Goal: Transaction & Acquisition: Purchase product/service

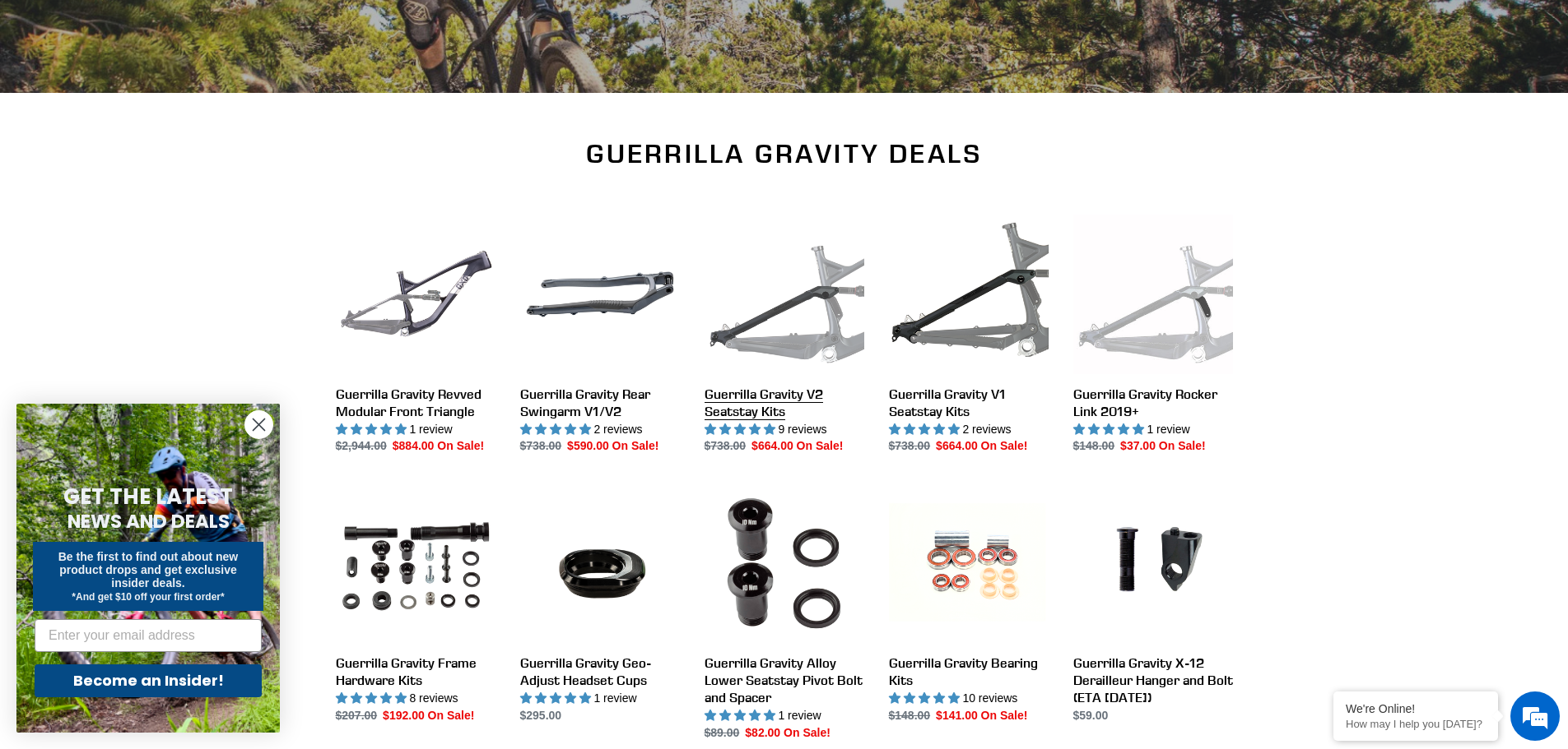
click at [784, 301] on link "Guerrilla Gravity V2 Seatstay Kits" at bounding box center [784, 334] width 159 height 241
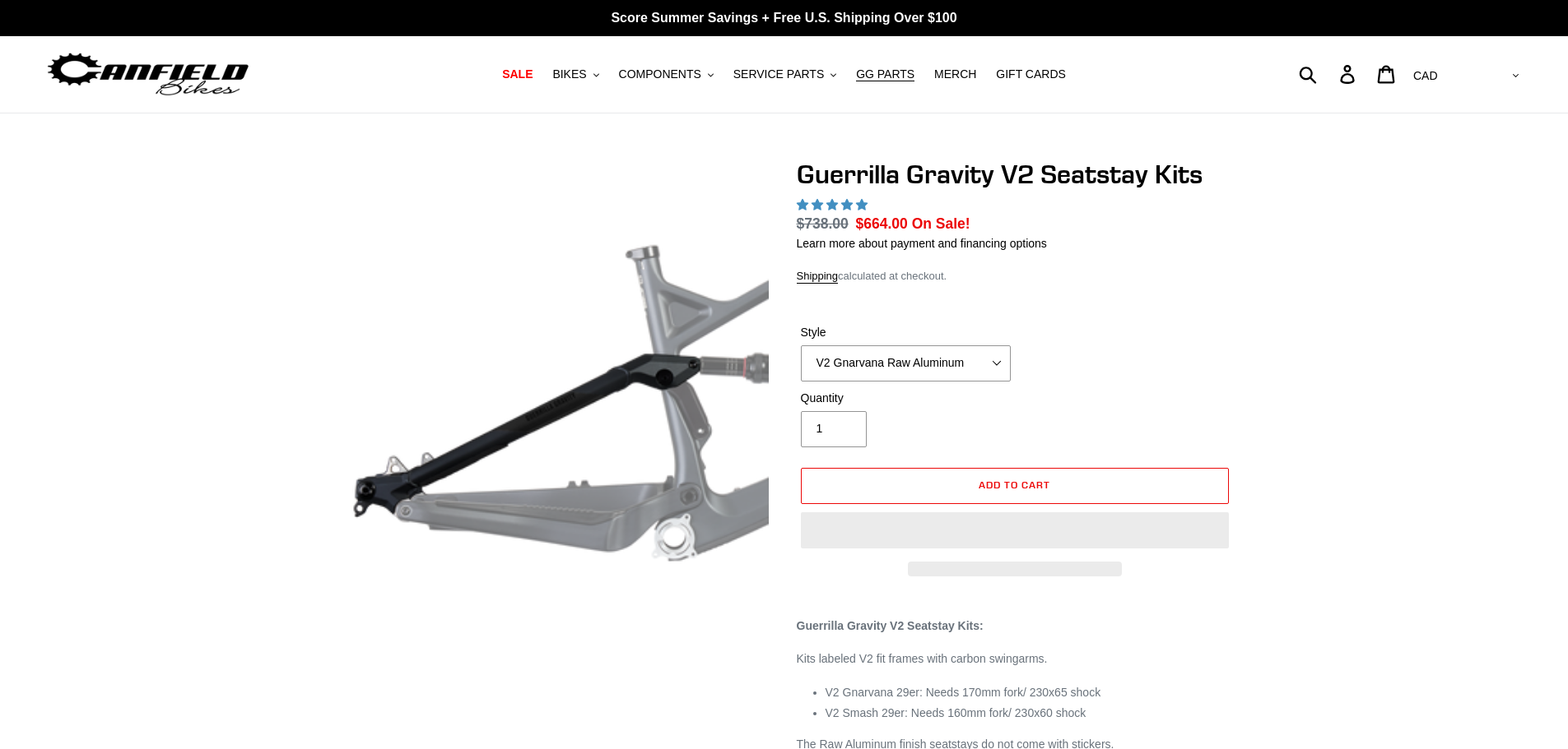
select select "highest-rating"
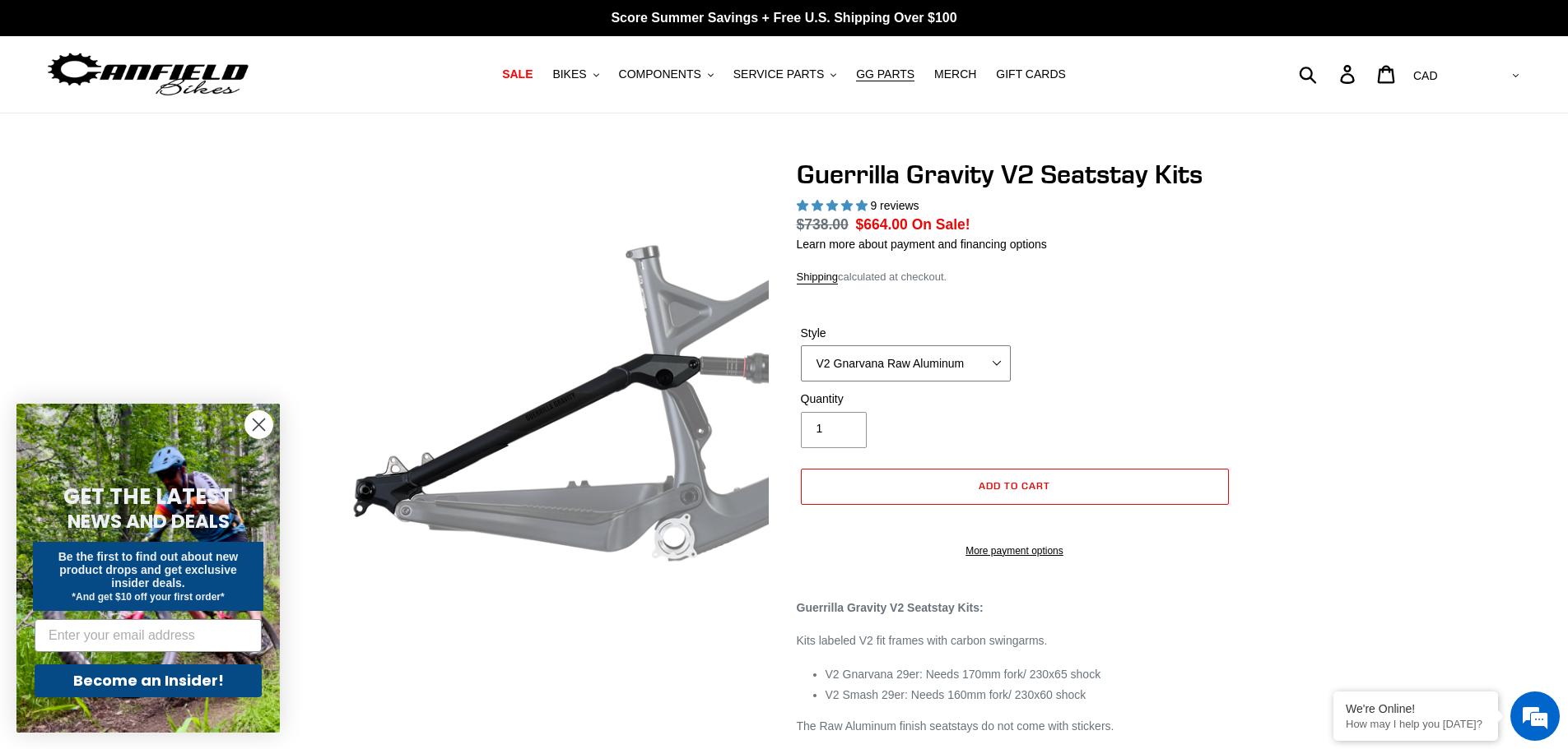
click at [942, 365] on select "V2 Gnarvana Raw Aluminum" at bounding box center [906, 363] width 210 height 36
click at [942, 372] on select "V2 Gnarvana Raw Aluminum" at bounding box center [906, 363] width 210 height 36
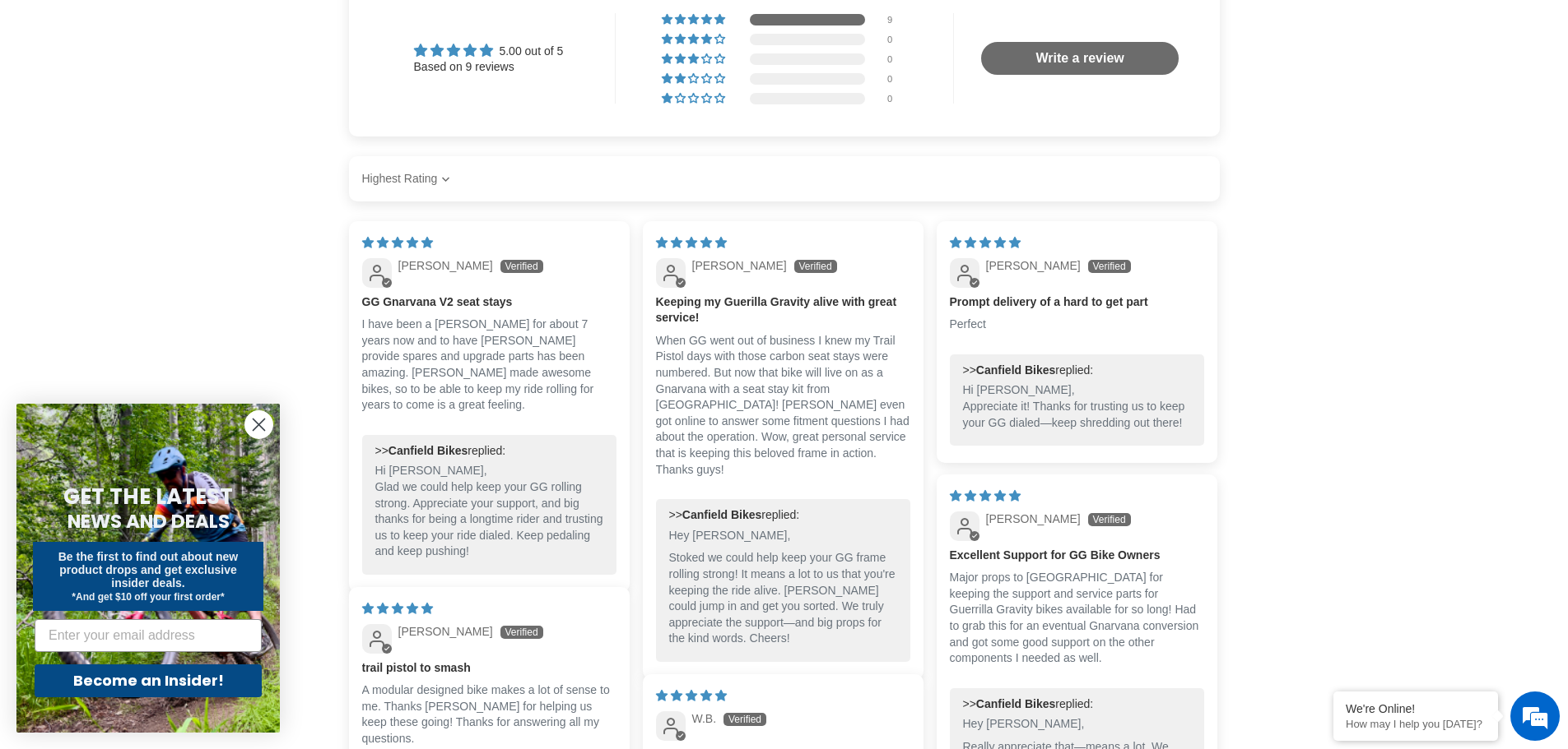
scroll to position [82, 0]
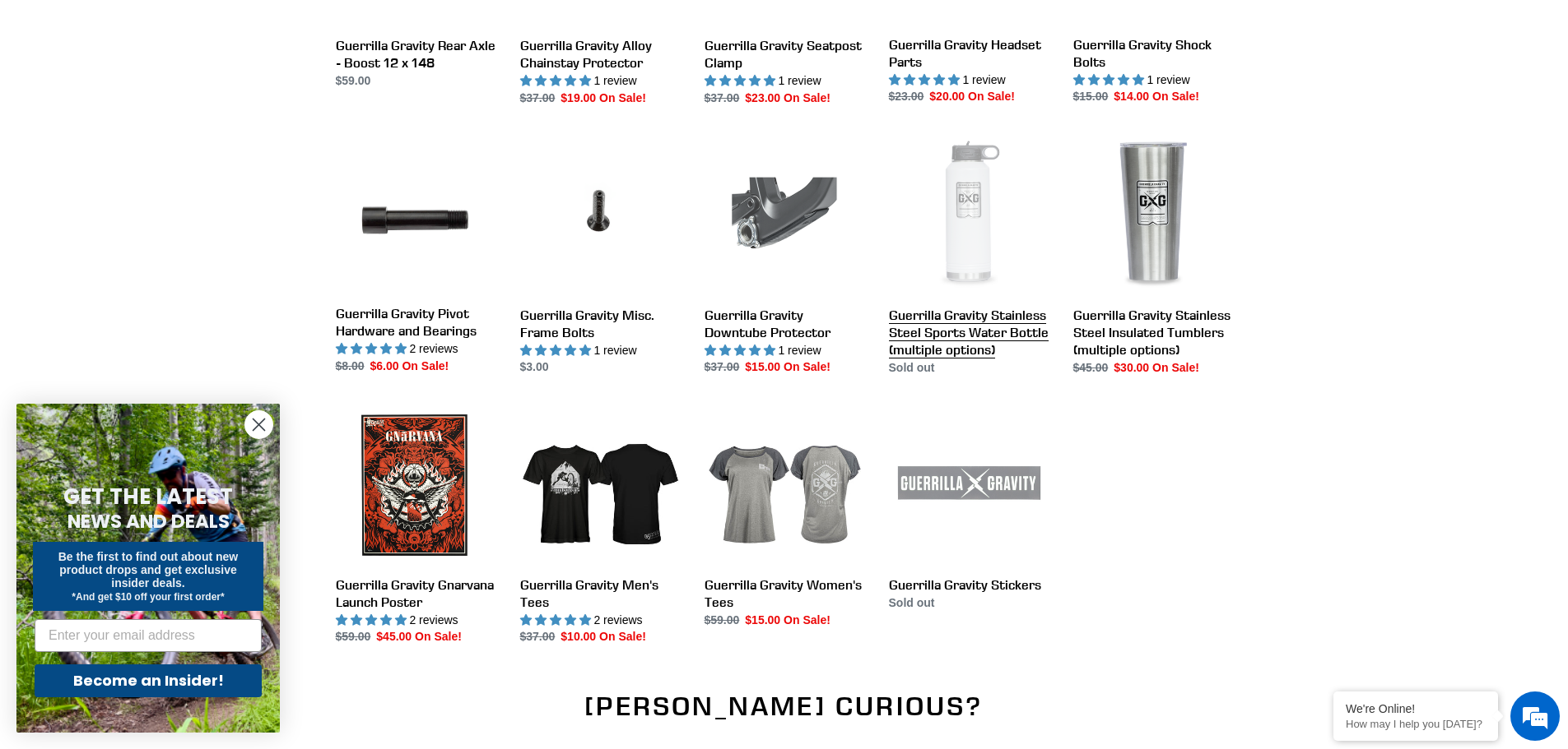
click at [952, 204] on link "Guerrilla Gravity Stainless Steel Sports Water Bottle (multiple options)" at bounding box center [968, 256] width 159 height 241
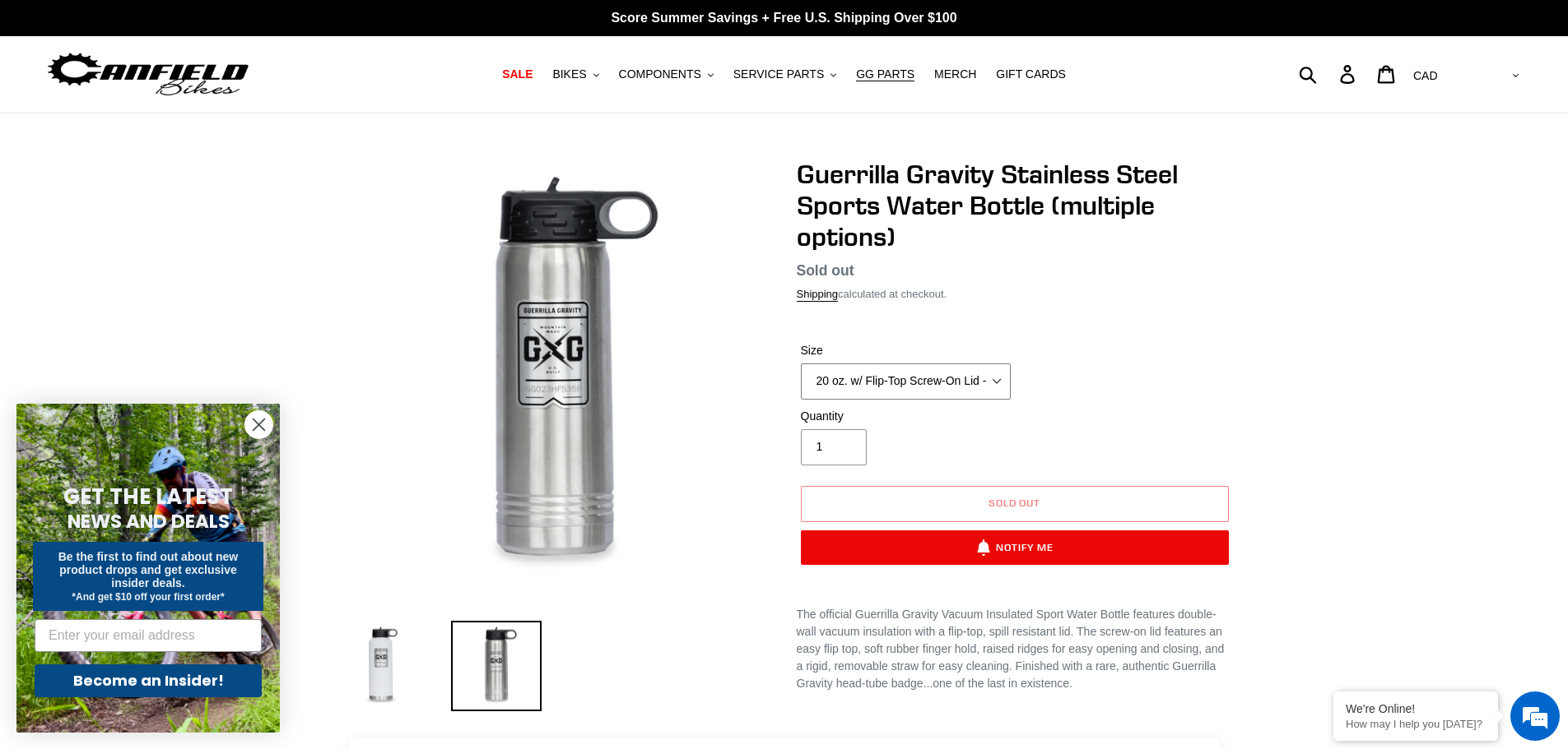
click at [871, 376] on select "20 oz. w/ Flip-Top Screw-On Lid - Raw 40 oz. w/ Flip-Top Screw-On Lid - White" at bounding box center [906, 382] width 210 height 36
select select "40 oz. w/ Flip-Top Screw-On Lid - White"
click at [801, 364] on select "20 oz. w/ Flip-Top Screw-On Lid - Raw 40 oz. w/ Flip-Top Screw-On Lid - White" at bounding box center [906, 382] width 210 height 36
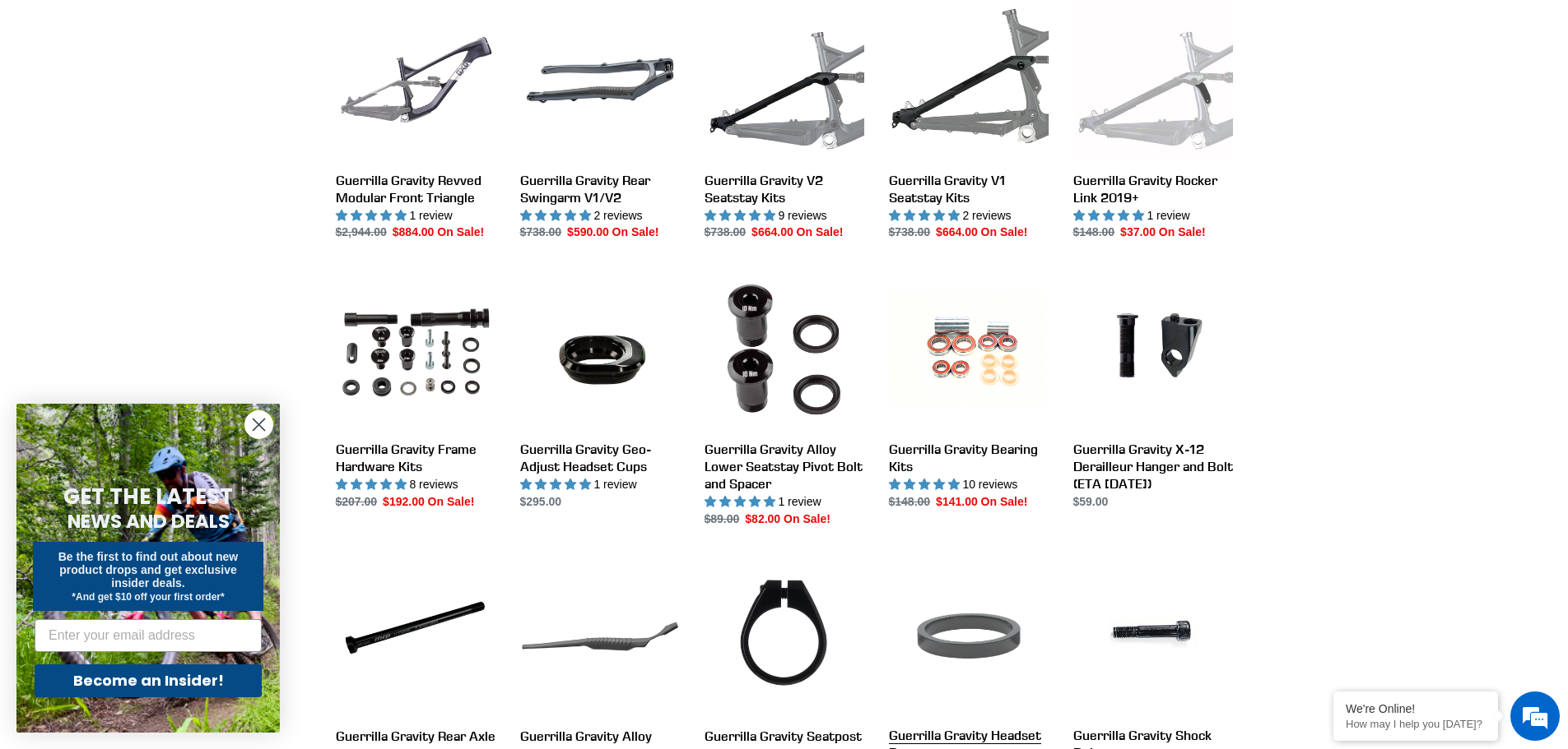
scroll to position [576, 0]
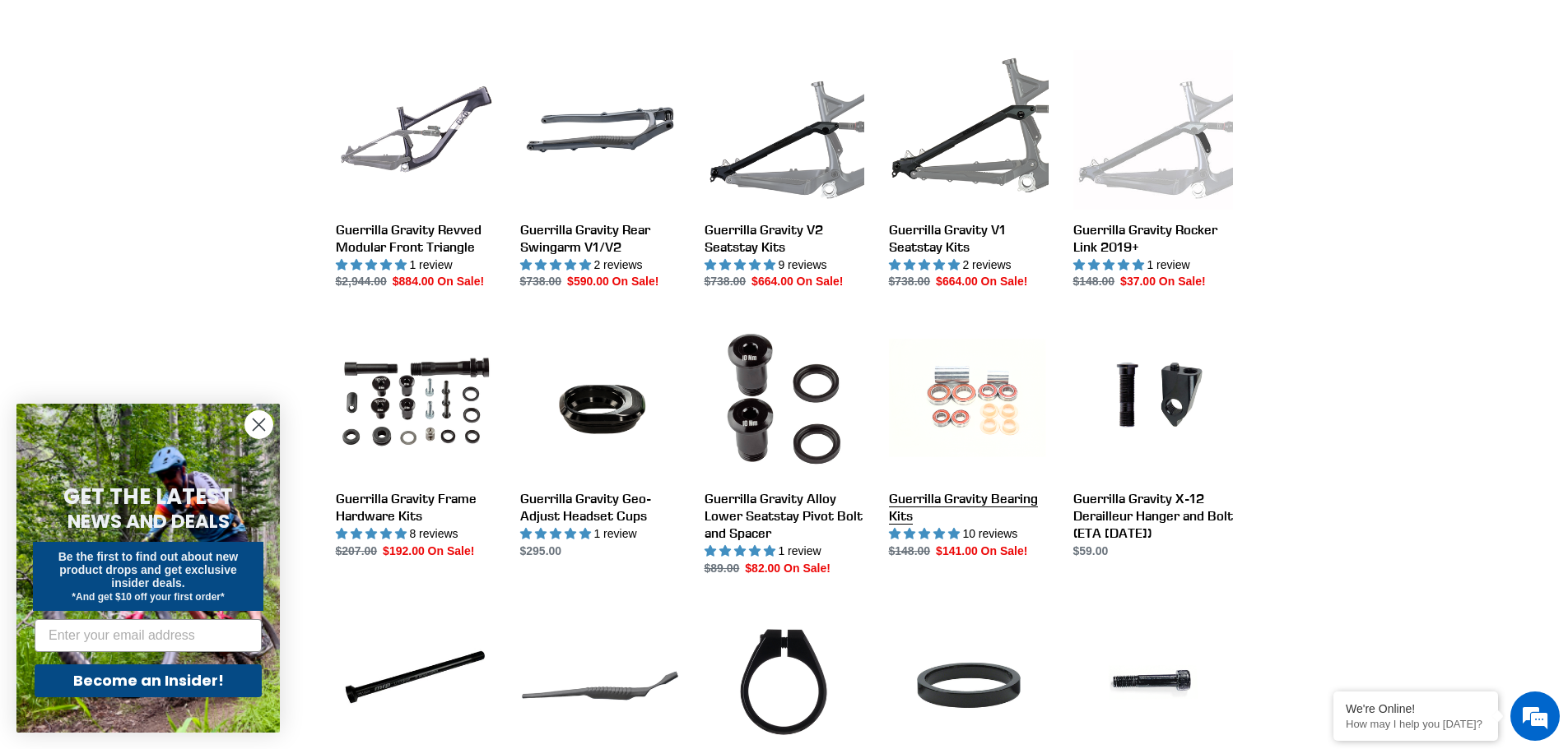
click at [962, 405] on link "Guerrilla Gravity Bearing Kits" at bounding box center [968, 439] width 159 height 241
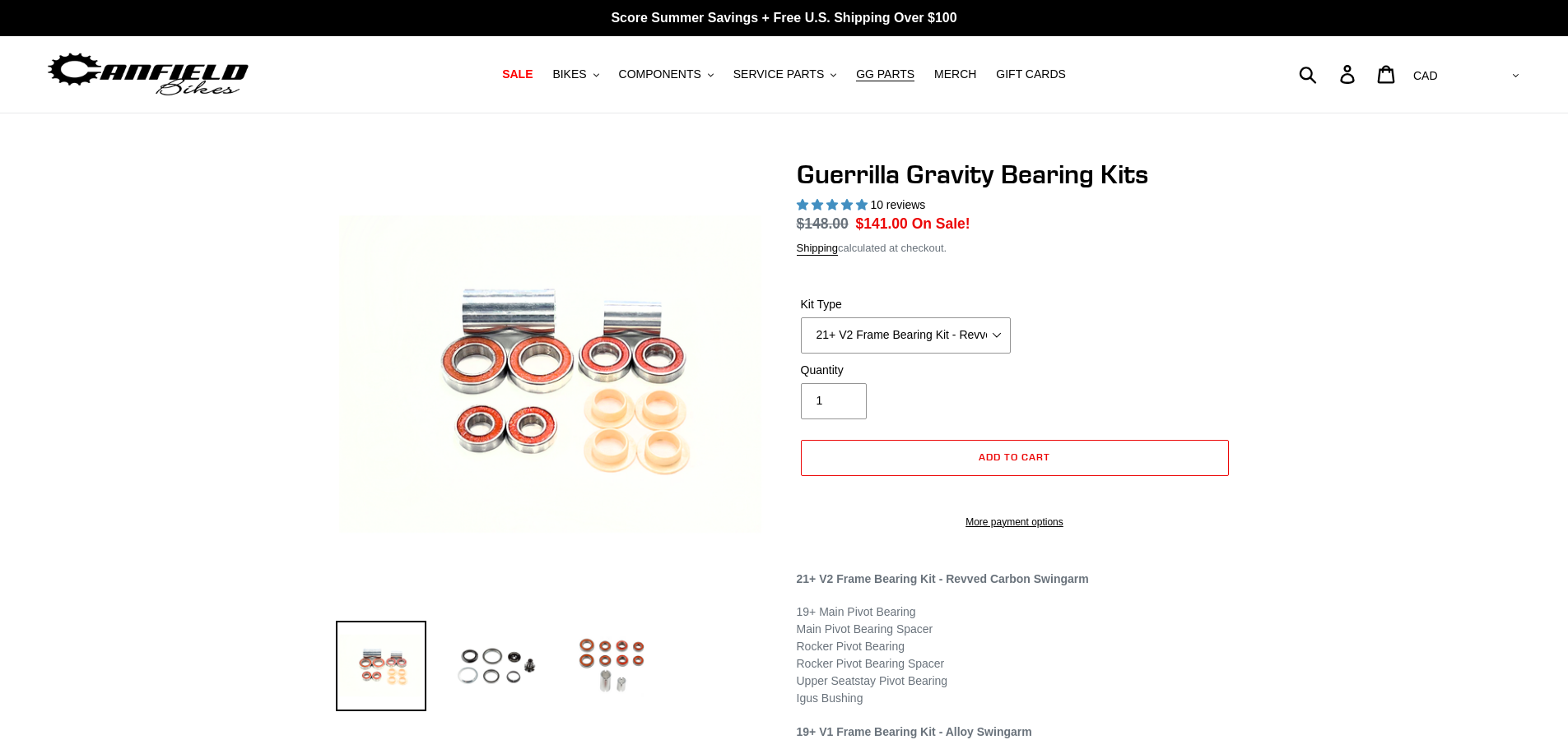
select select "highest-rating"
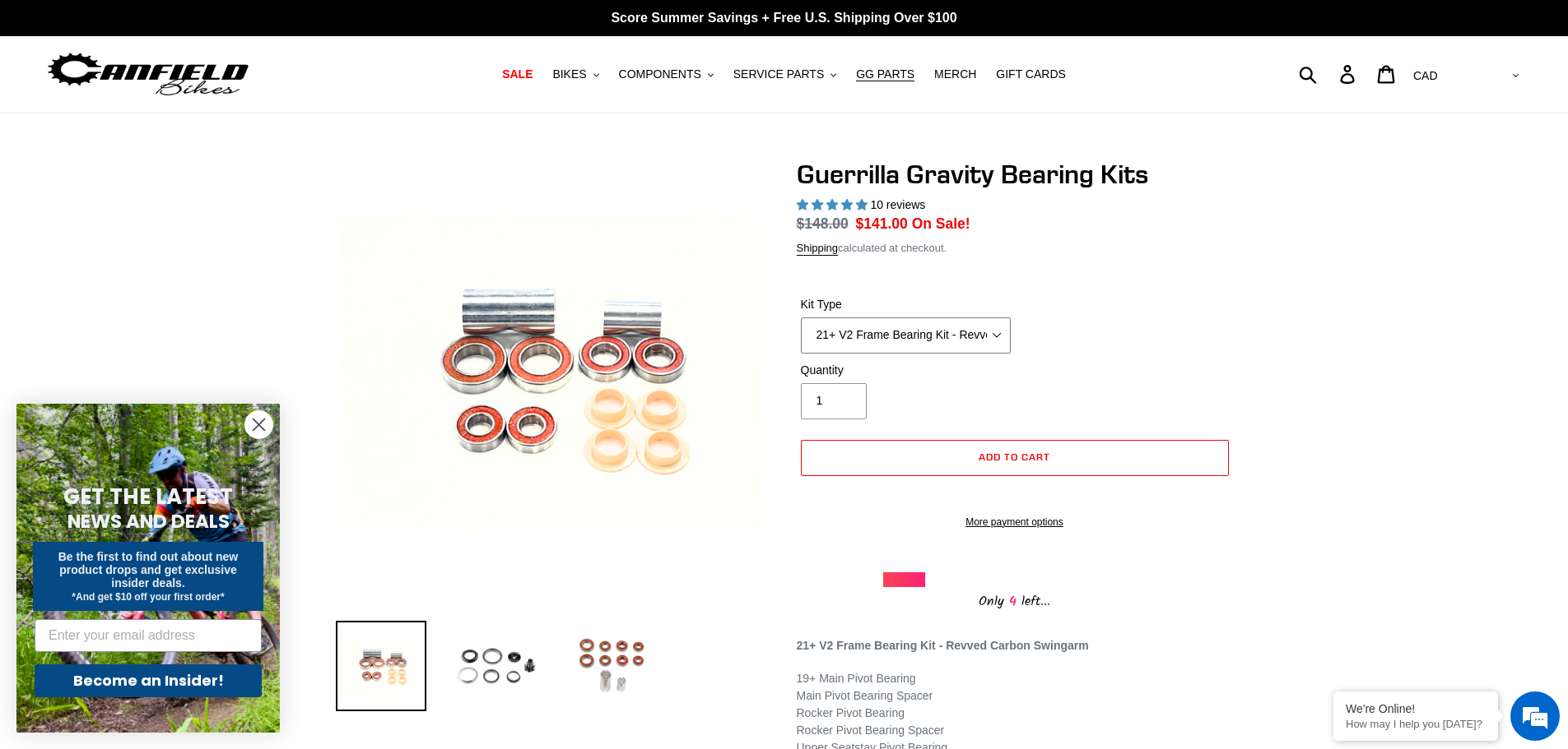
click at [896, 347] on select "21+ V2 Frame Bearing Kit - Revved Carbon Swingarm - In Stock 19+ V1 Frame Beari…" at bounding box center [906, 335] width 210 height 36
click at [801, 318] on select "21+ V2 Frame Bearing Kit - Revved Carbon Swingarm - In Stock 19+ V1 Frame Beari…" at bounding box center [906, 335] width 210 height 36
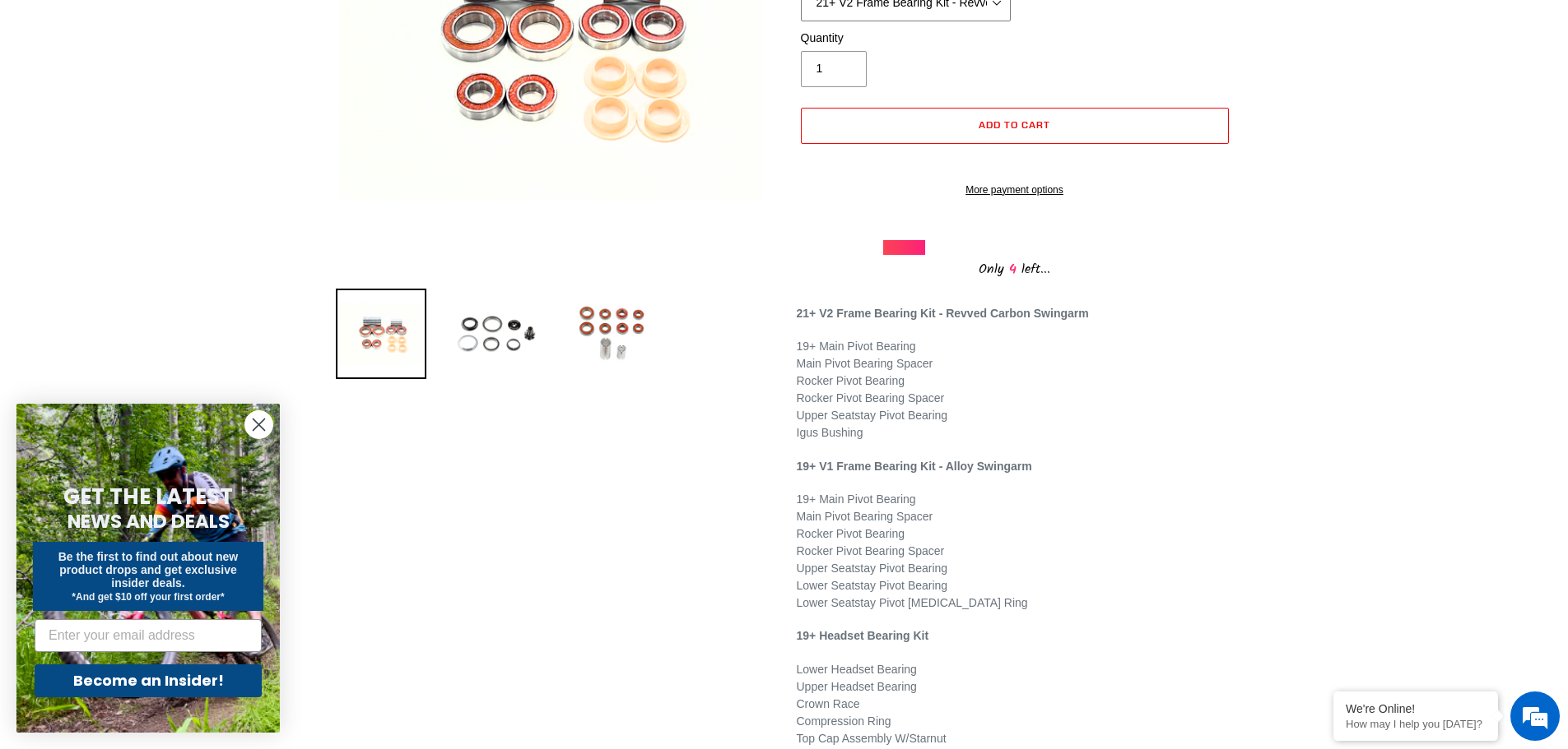
scroll to position [165, 0]
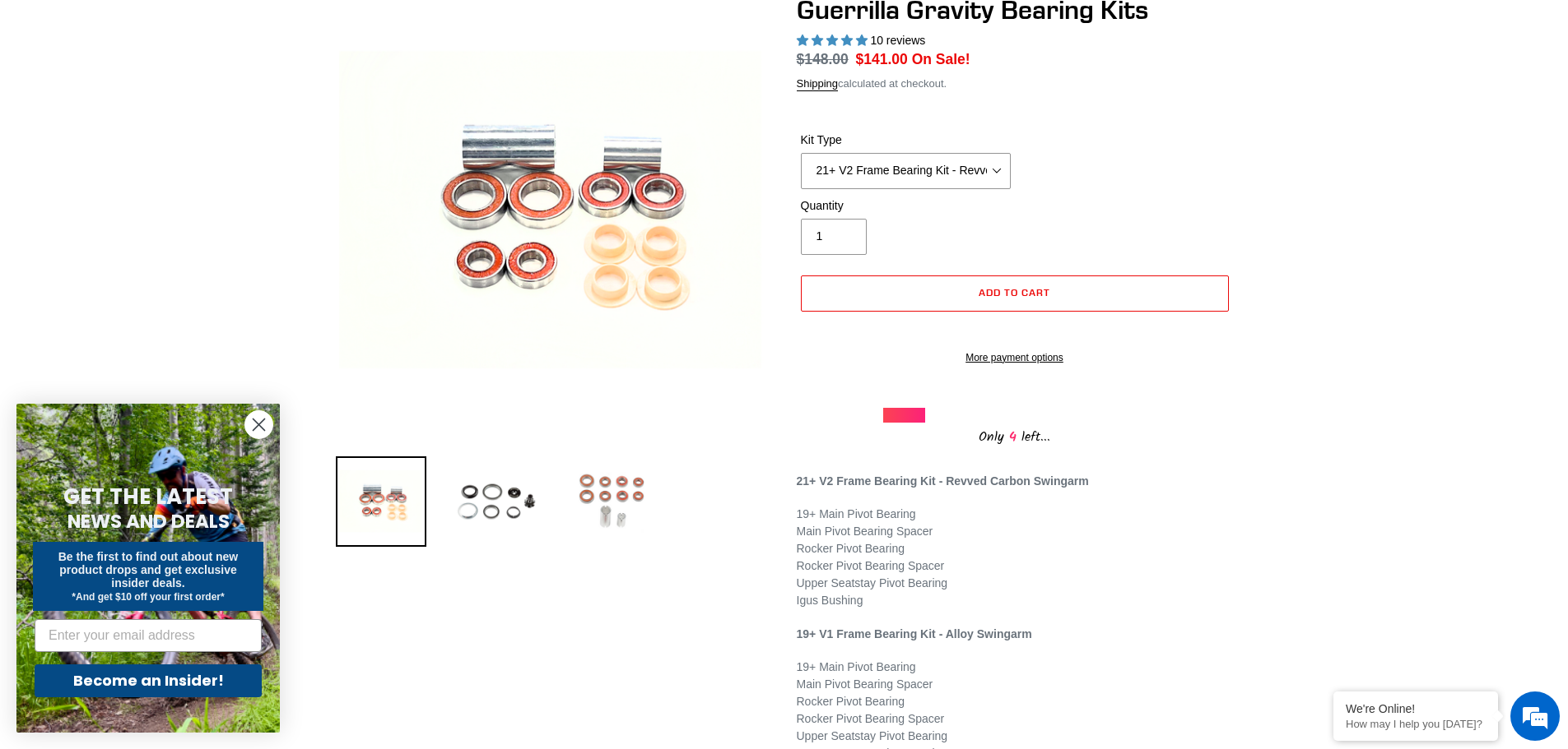
click at [622, 500] on img at bounding box center [611, 502] width 91 height 91
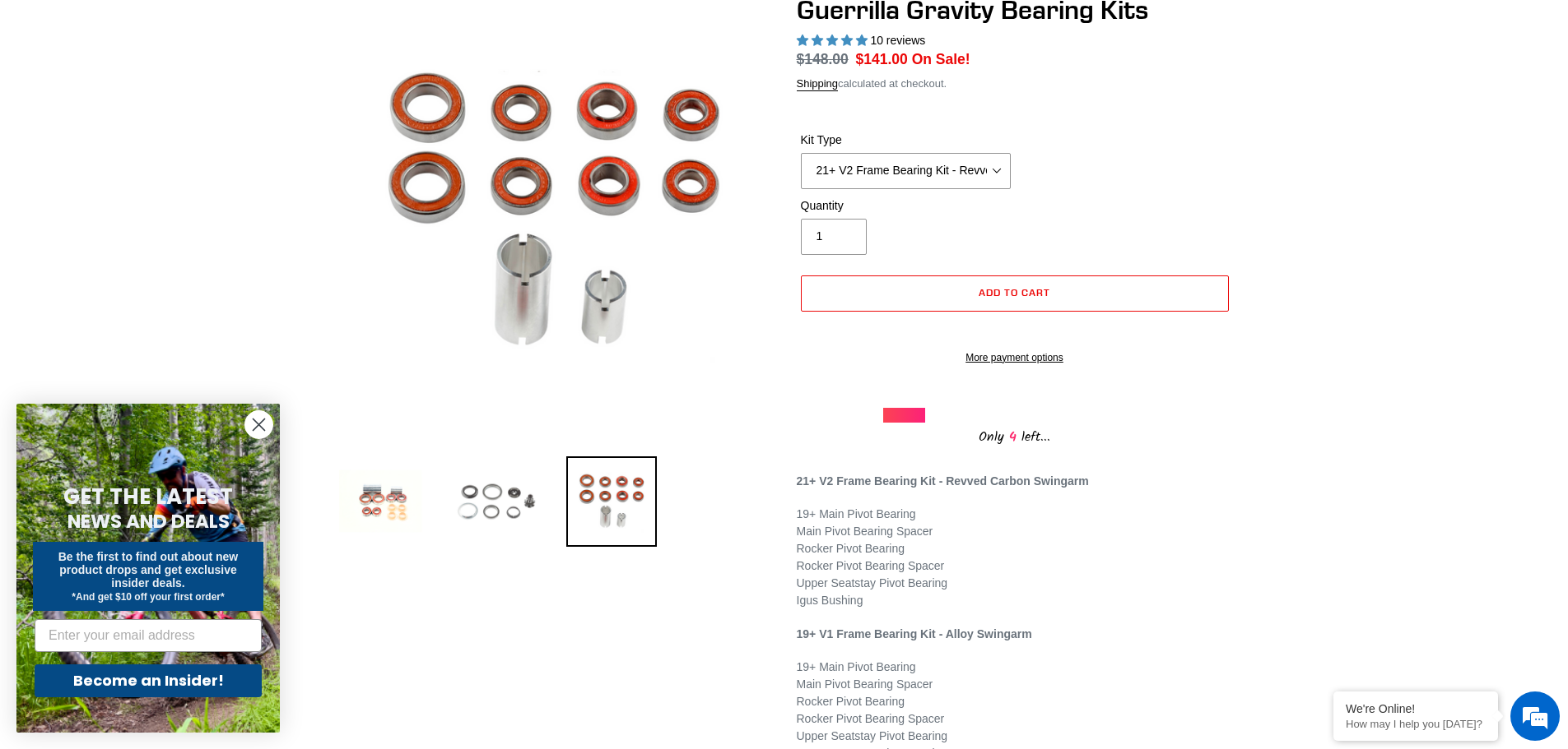
click at [502, 494] on img at bounding box center [497, 502] width 91 height 91
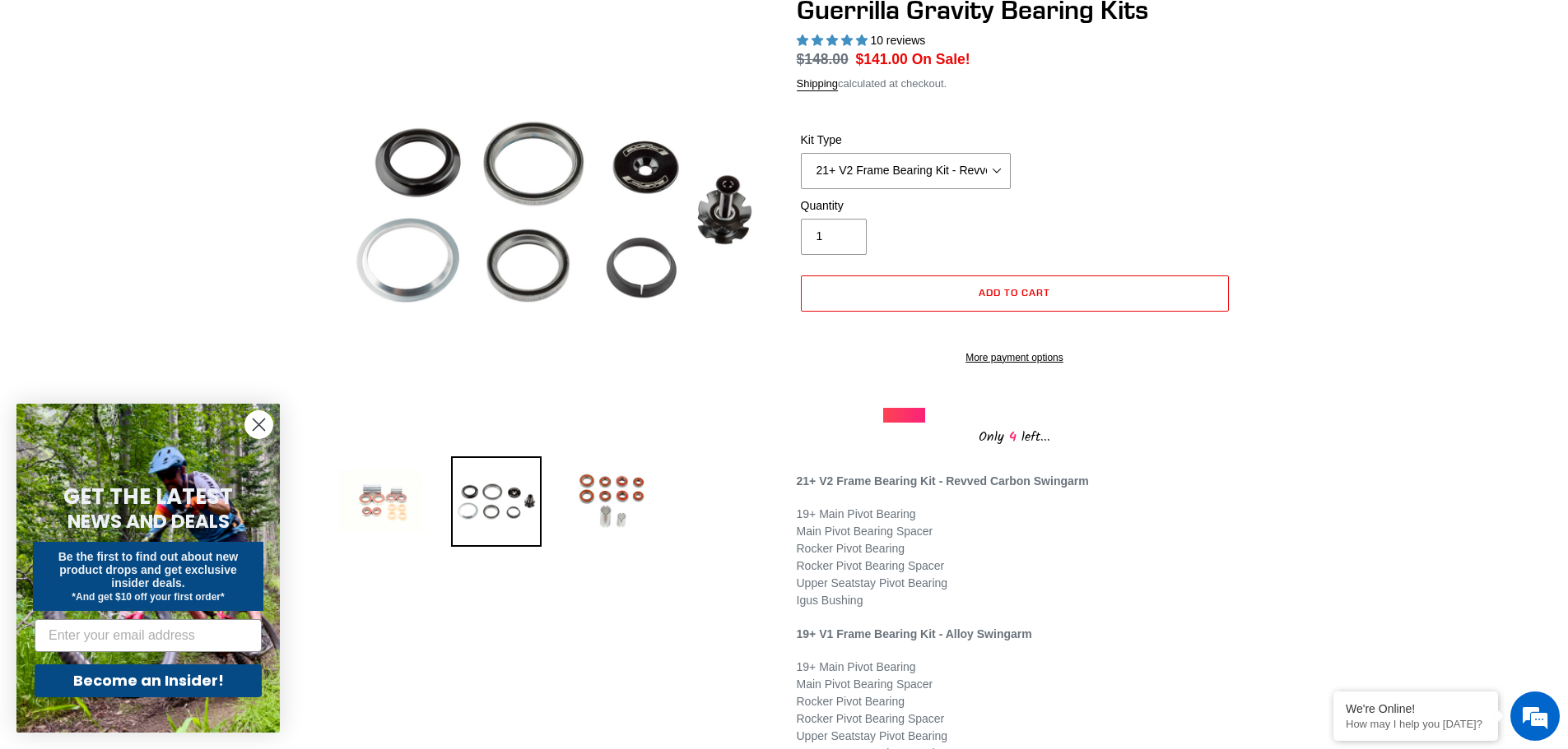
click at [388, 498] on img at bounding box center [381, 502] width 91 height 91
